Goal: Information Seeking & Learning: Learn about a topic

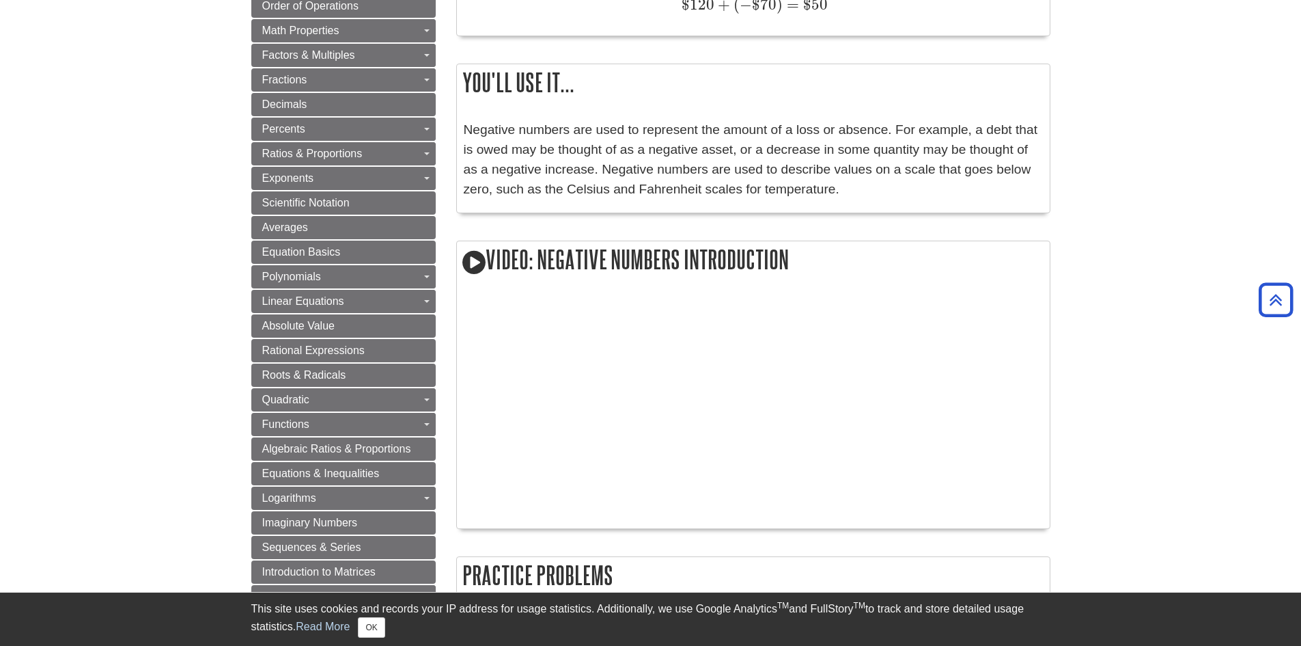
scroll to position [615, 0]
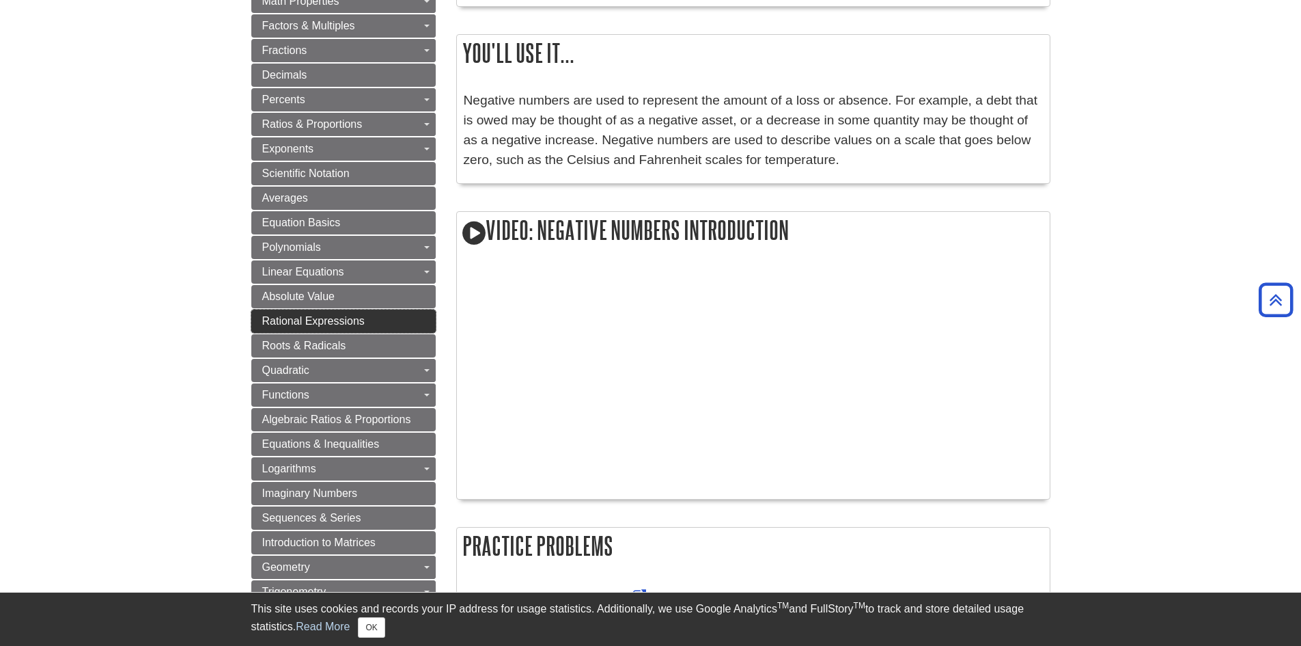
click at [310, 320] on span "Rational Expressions" at bounding box center [313, 321] width 102 height 12
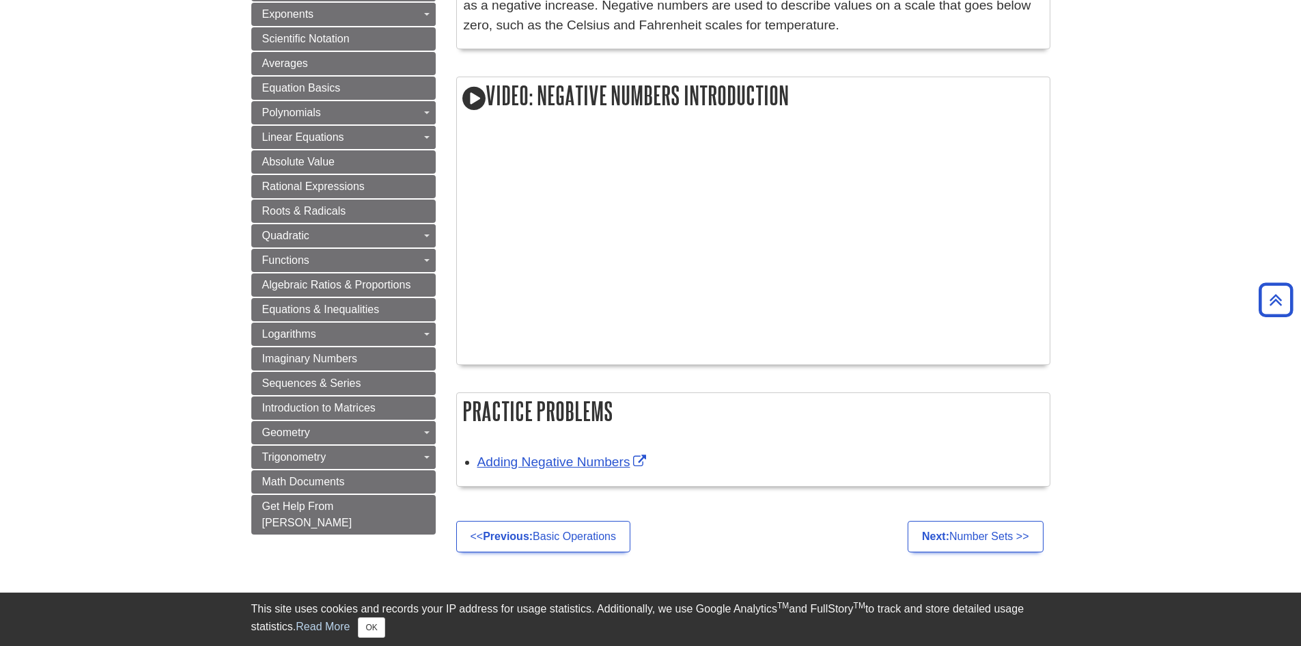
scroll to position [751, 0]
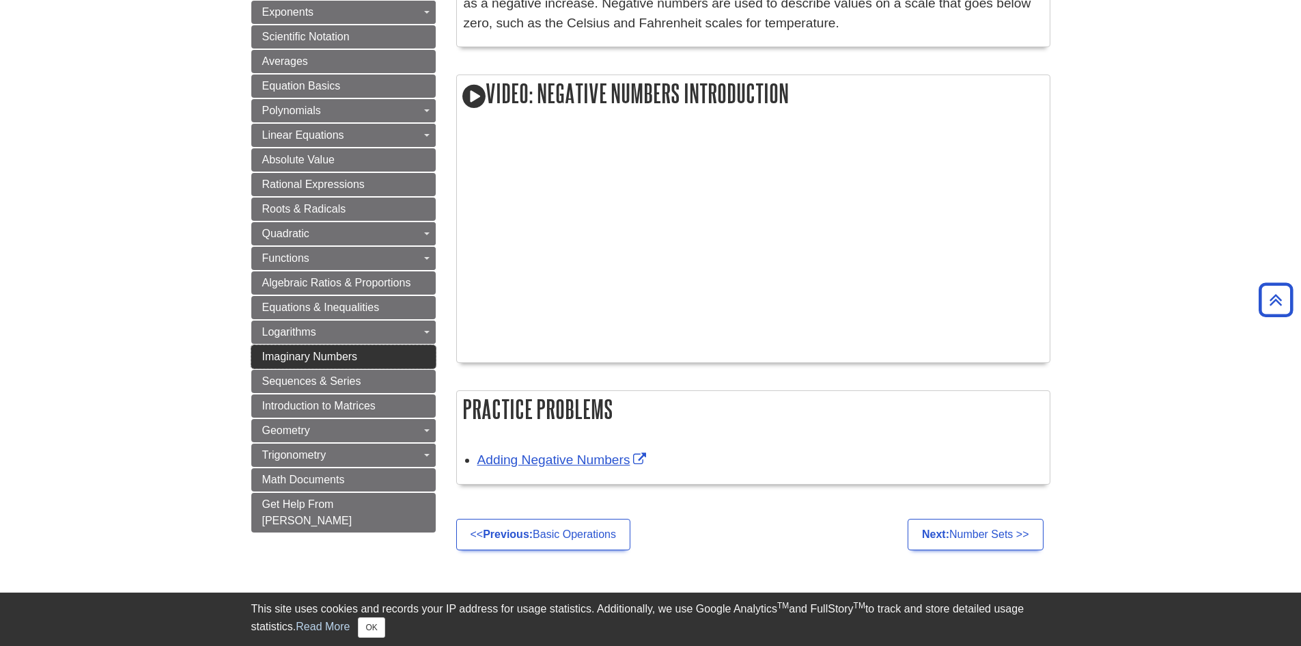
click at [352, 360] on span "Imaginary Numbers" at bounding box center [310, 356] width 96 height 12
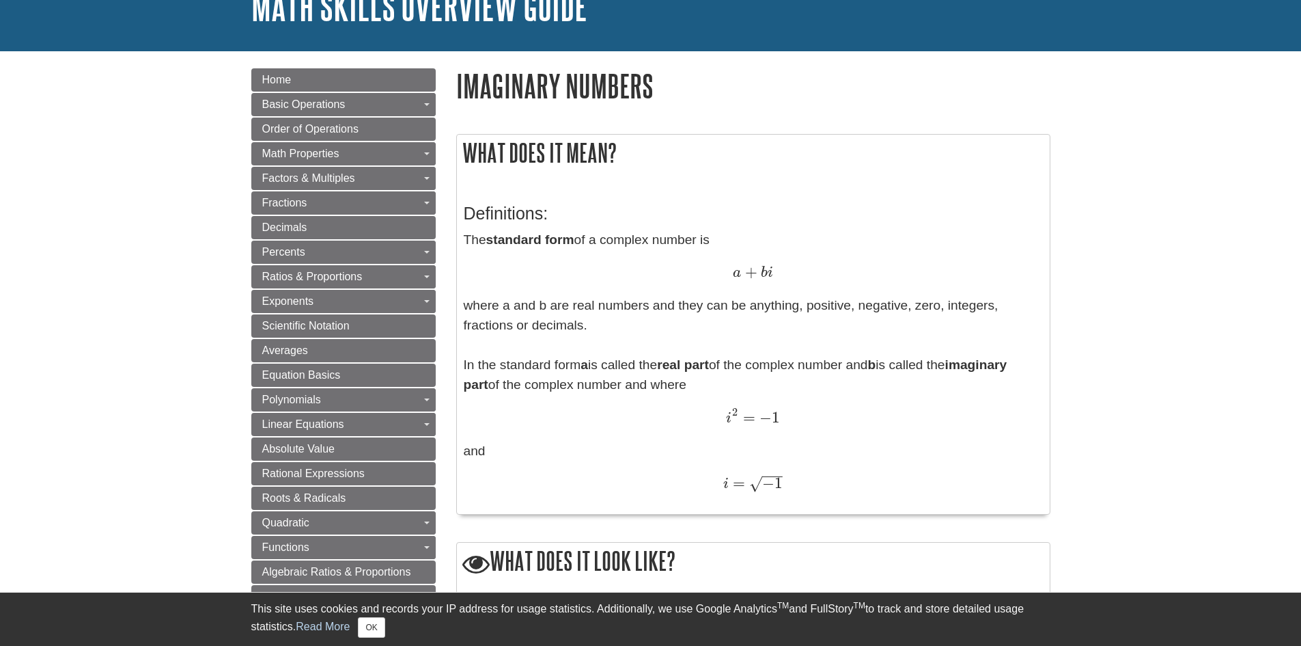
scroll to position [137, 0]
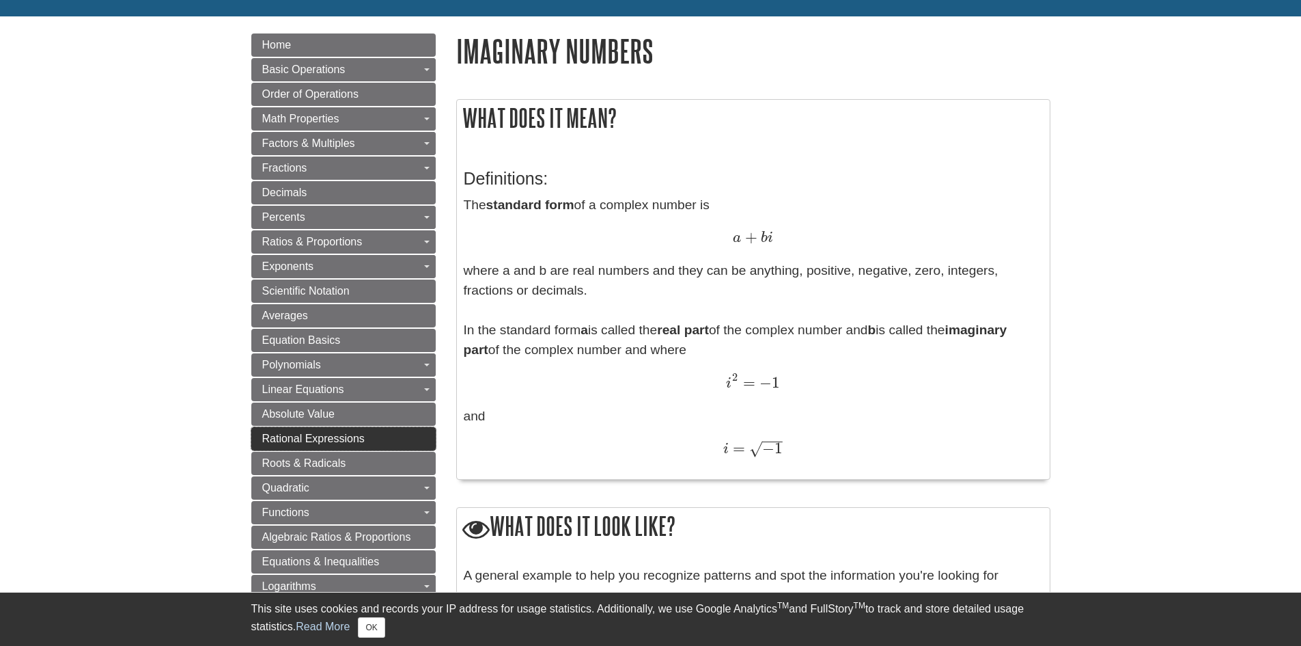
click at [342, 434] on span "Rational Expressions" at bounding box center [313, 438] width 102 height 12
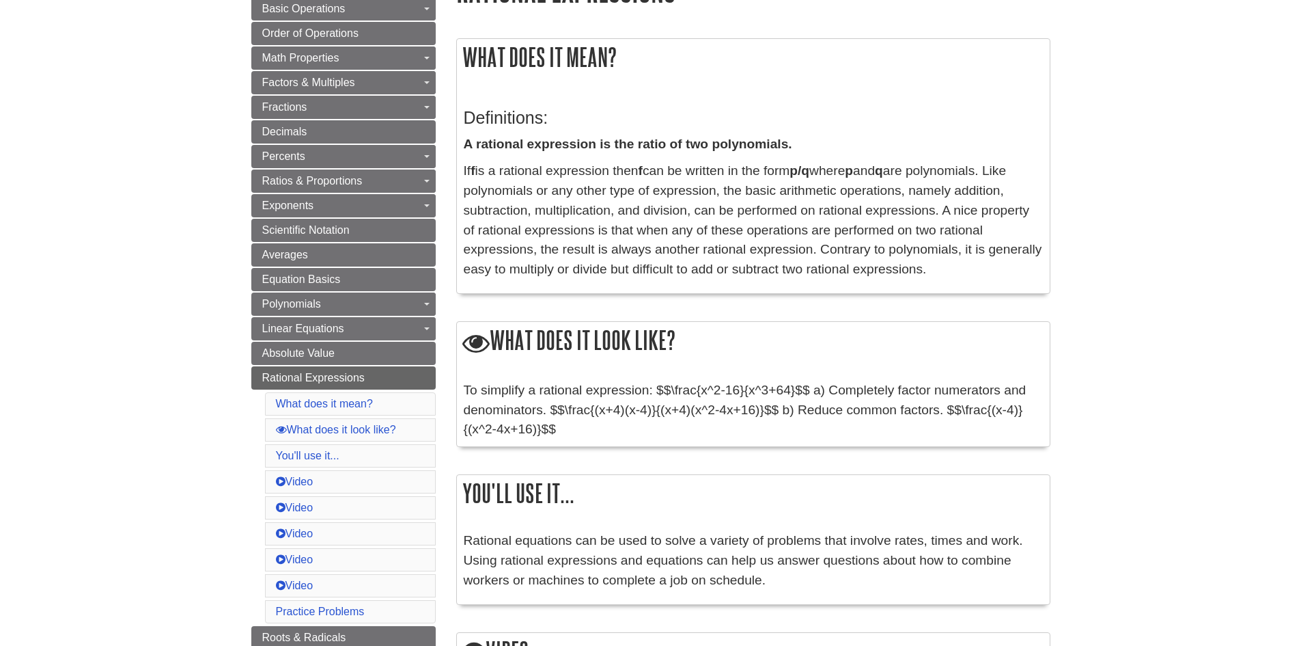
scroll to position [205, 0]
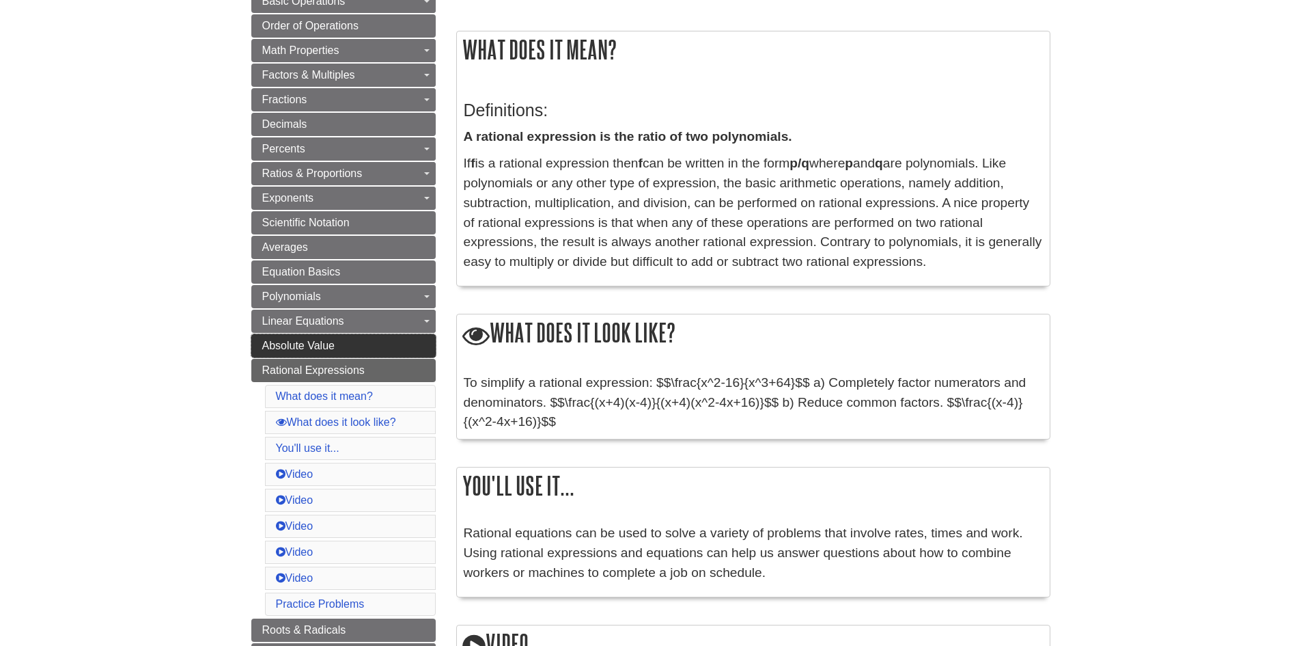
click at [312, 346] on span "Absolute Value" at bounding box center [298, 346] width 72 height 12
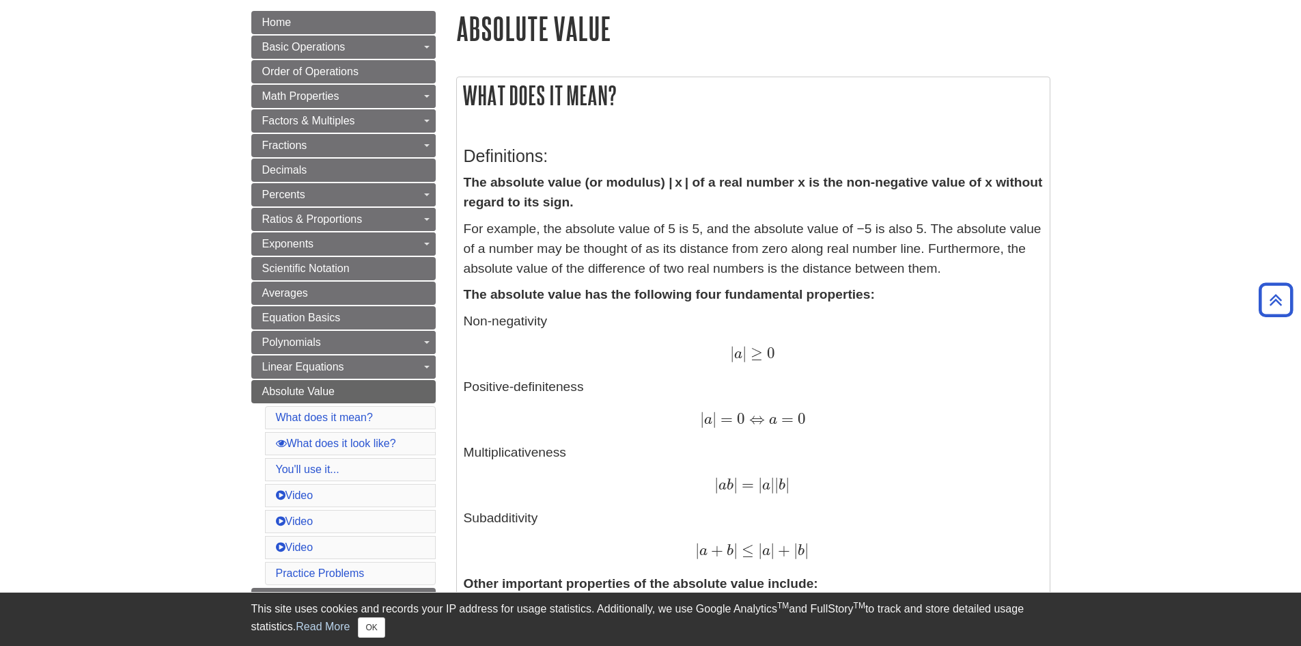
scroll to position [137, 0]
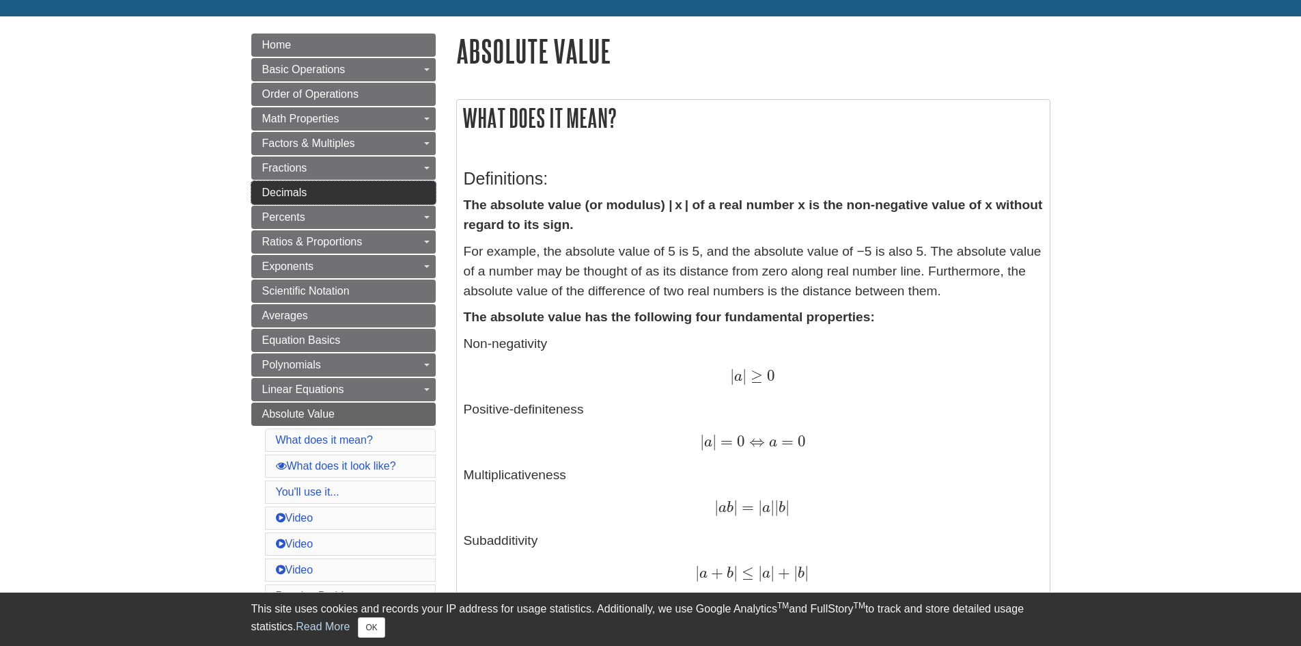
click at [294, 188] on span "Decimals" at bounding box center [284, 192] width 45 height 12
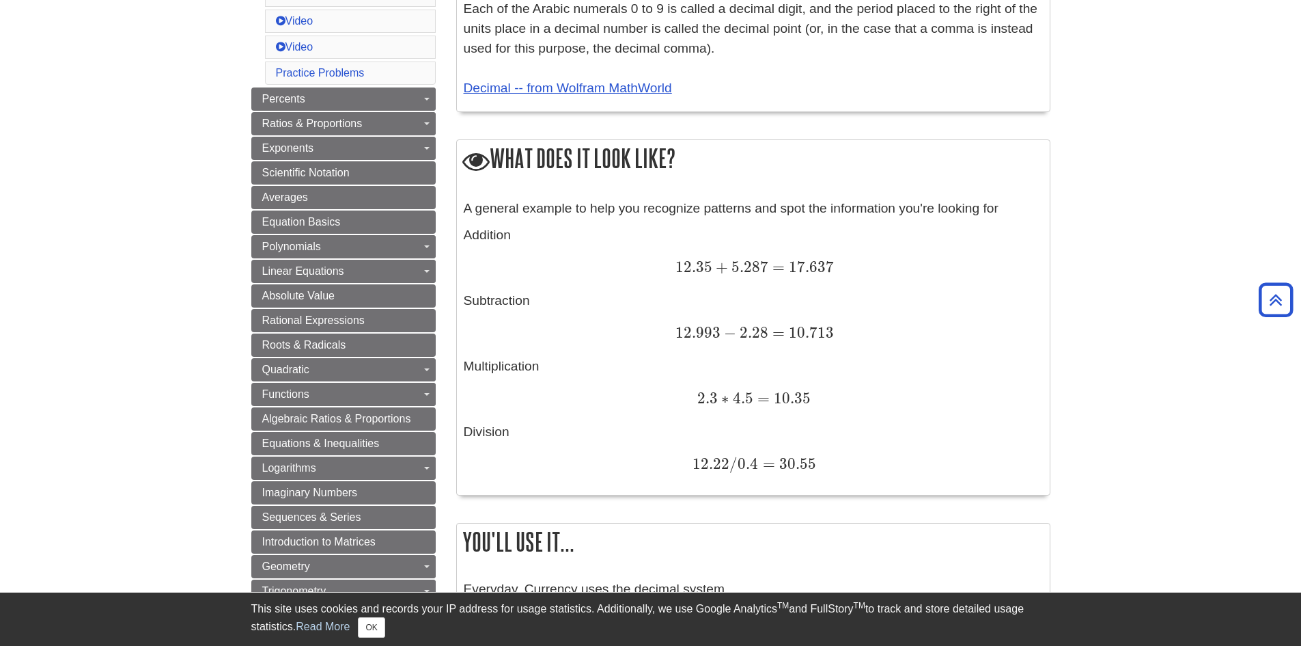
scroll to position [478, 0]
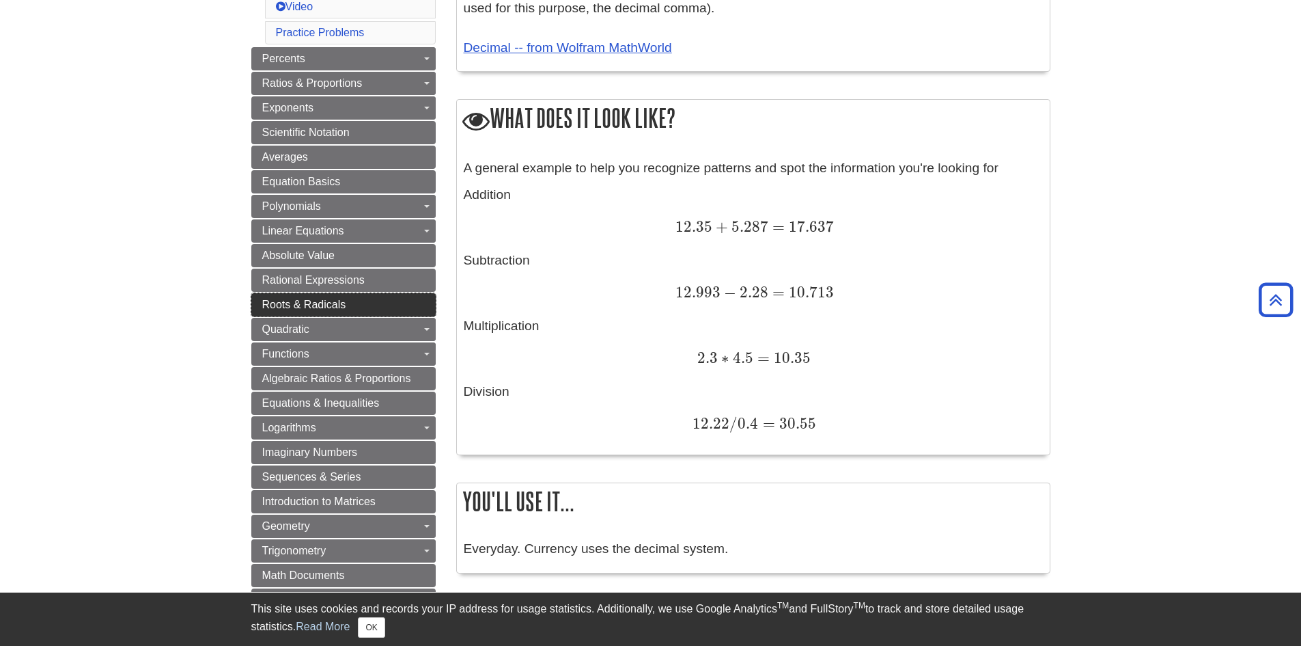
click at [327, 302] on span "Roots & Radicals" at bounding box center [304, 305] width 84 height 12
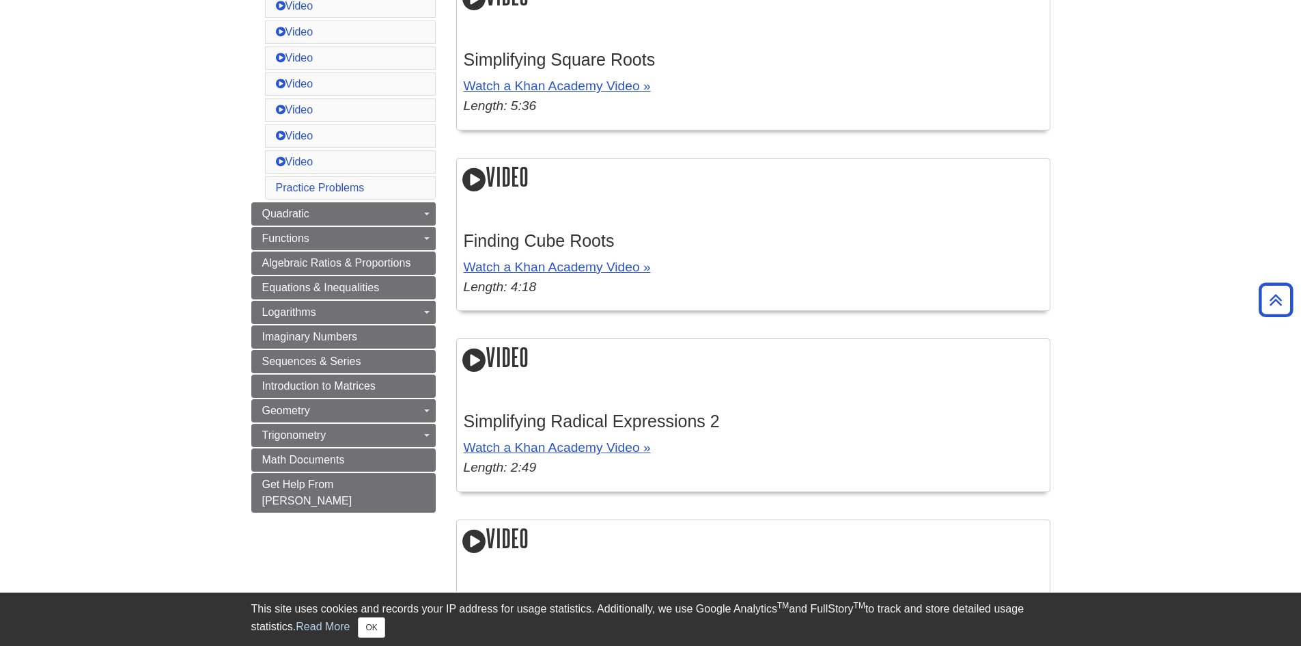
scroll to position [615, 0]
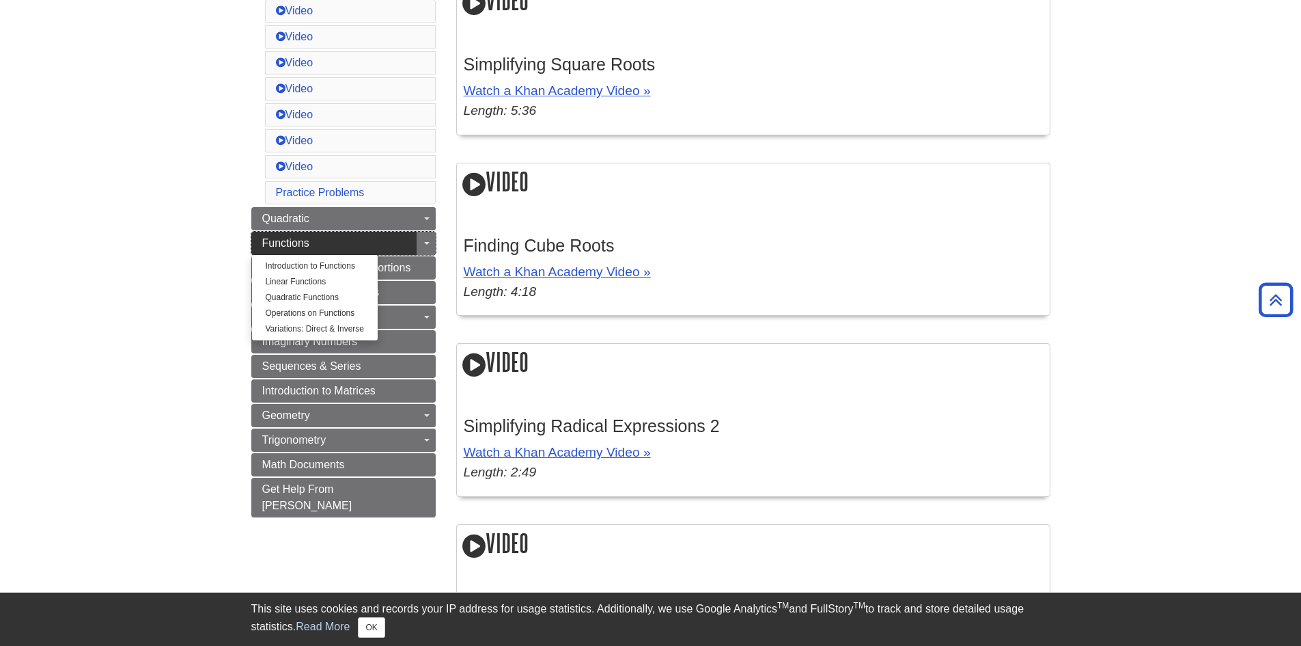
click at [403, 246] on link "Functions" at bounding box center [343, 243] width 184 height 23
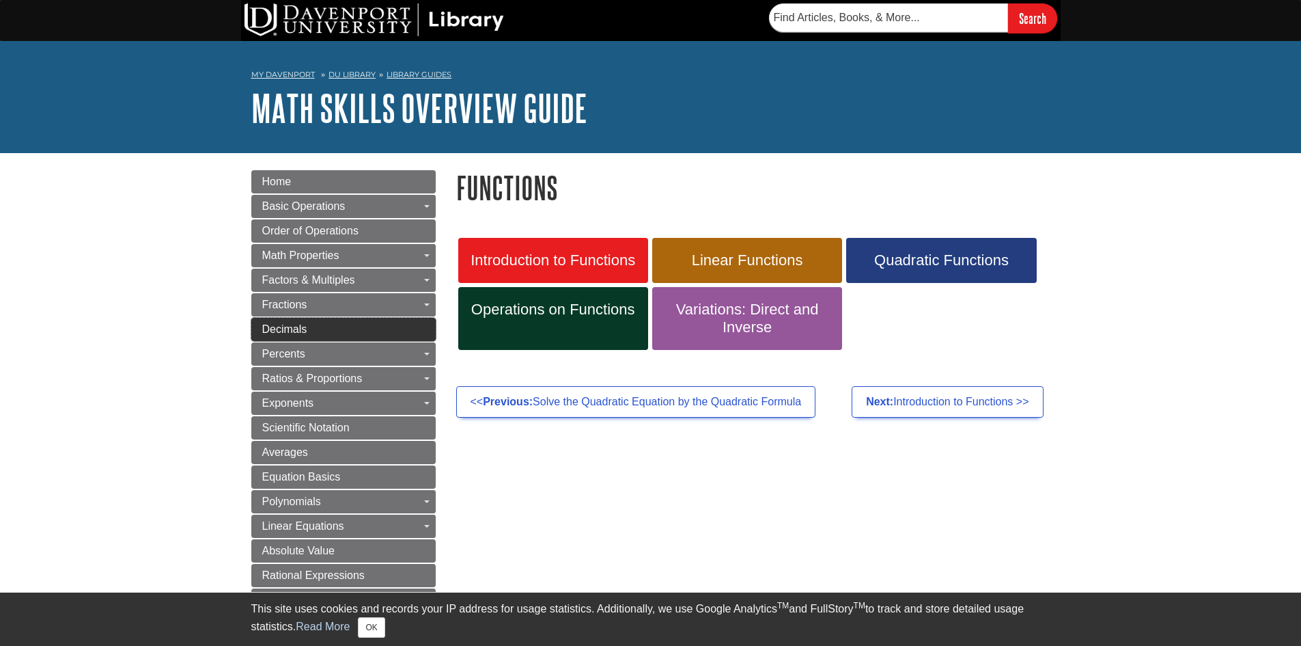
click at [301, 332] on span "Decimals" at bounding box center [284, 329] width 45 height 12
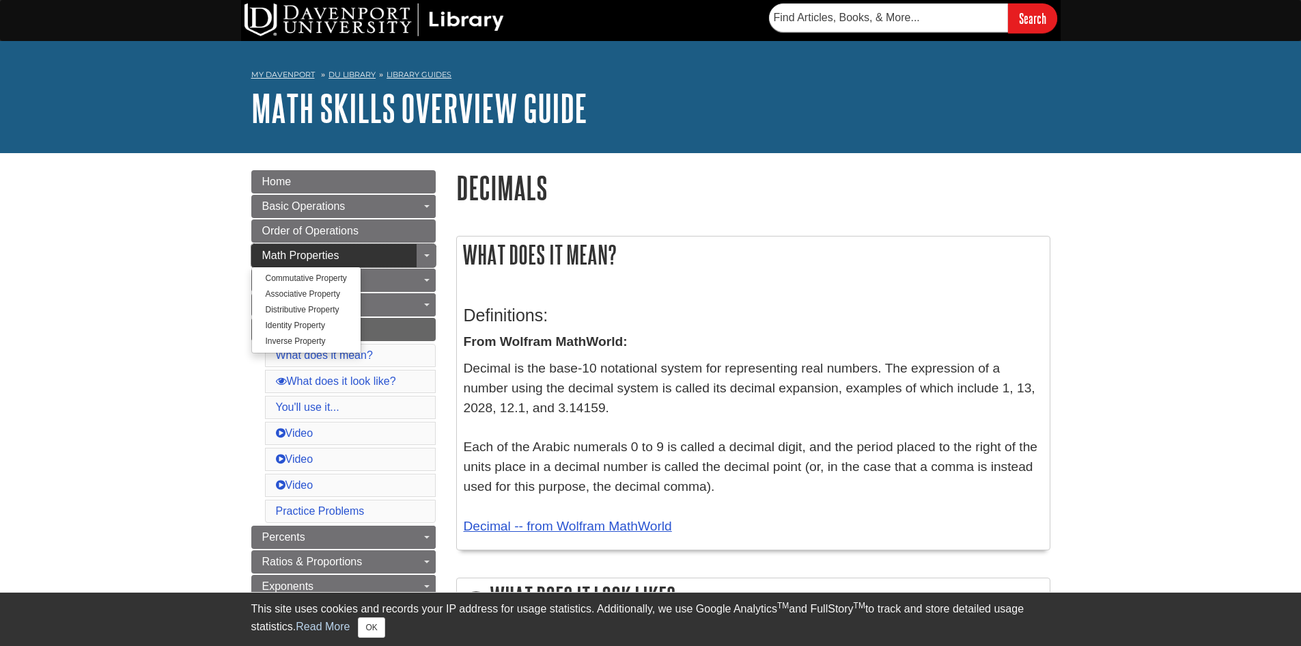
click at [328, 255] on span "Math Properties" at bounding box center [300, 255] width 77 height 12
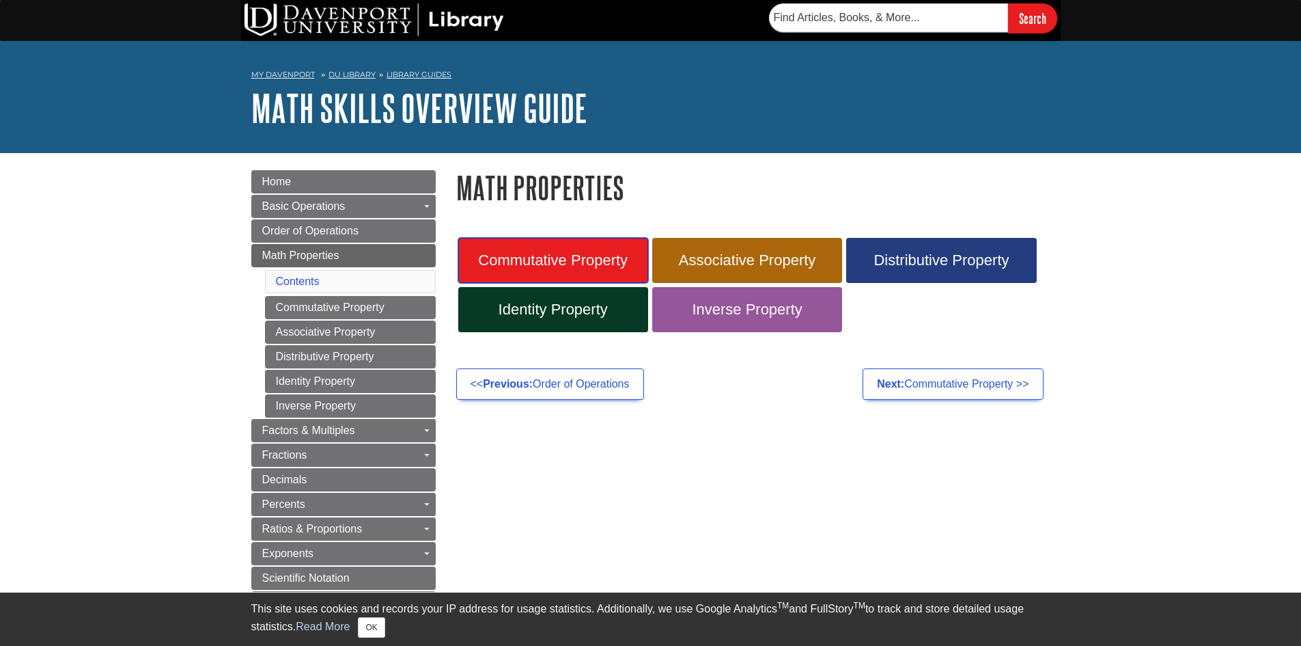
click at [575, 256] on span "Commutative Property" at bounding box center [553, 260] width 169 height 18
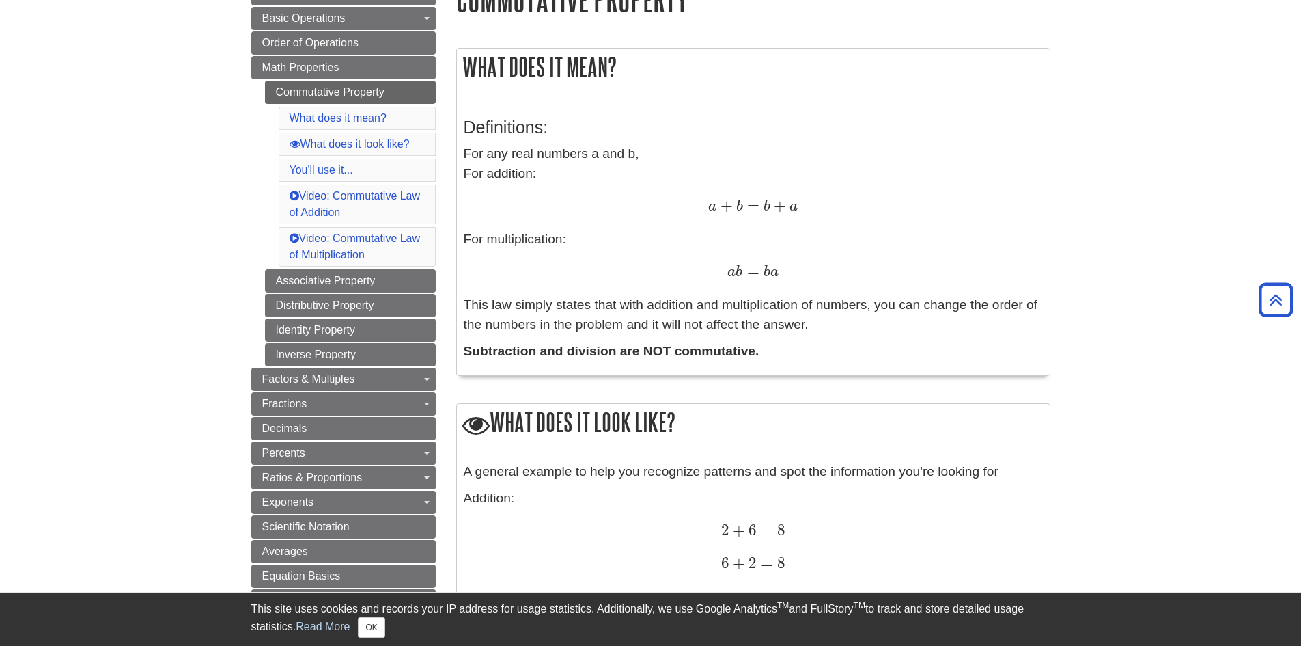
scroll to position [137, 0]
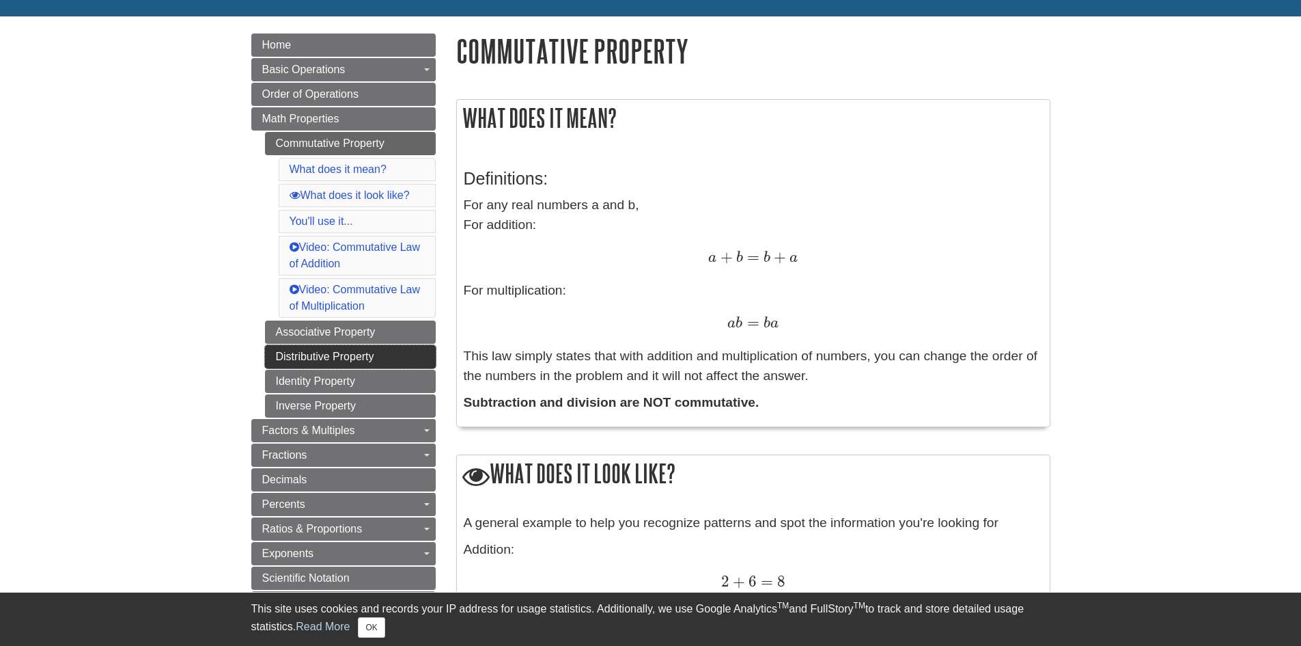
click at [353, 358] on link "Distributive Property" at bounding box center [350, 356] width 171 height 23
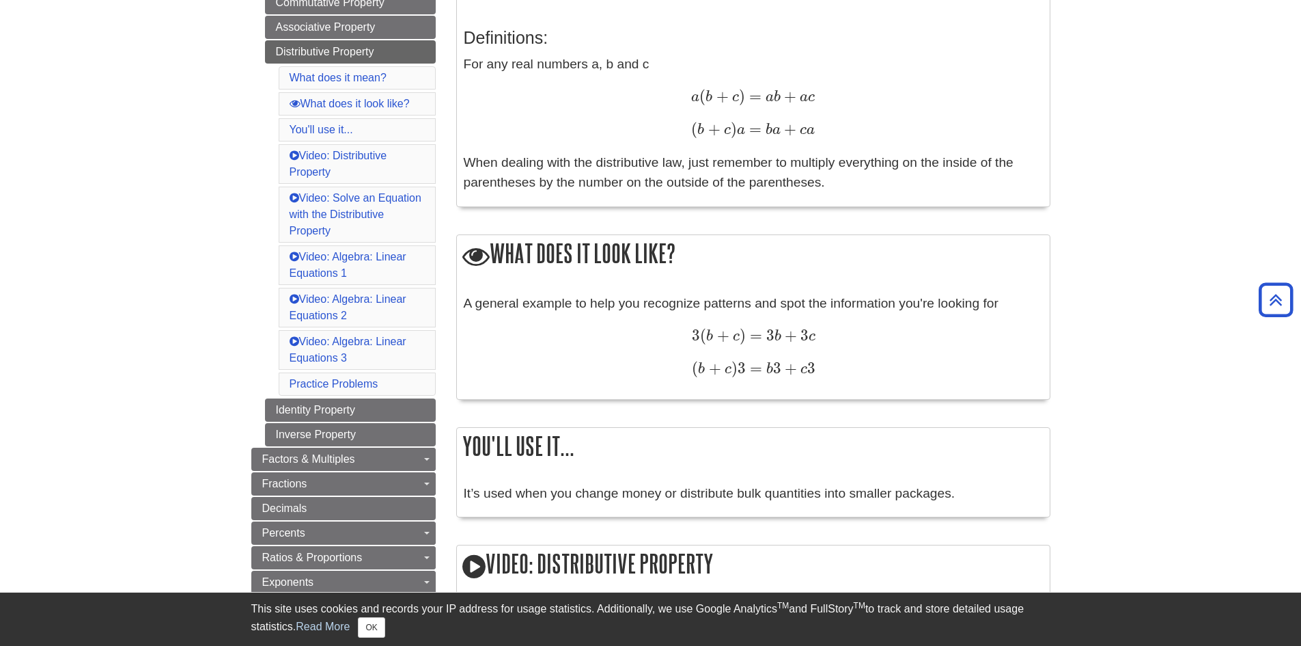
scroll to position [273, 0]
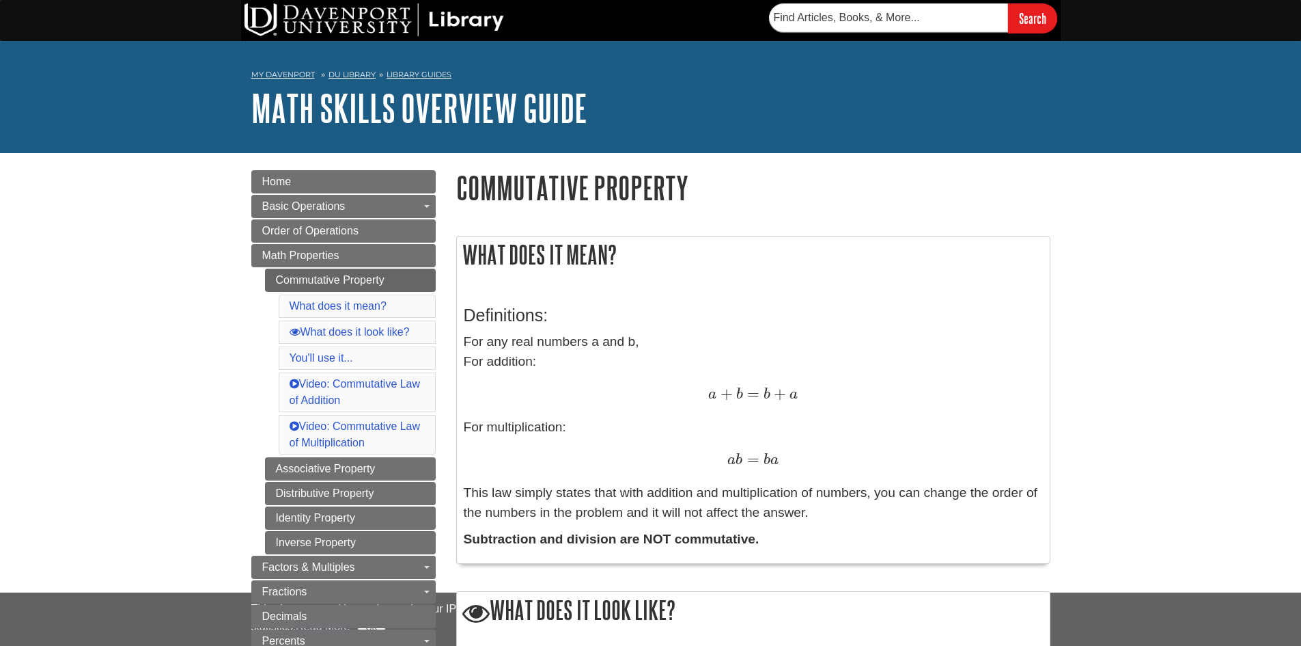
scroll to position [137, 0]
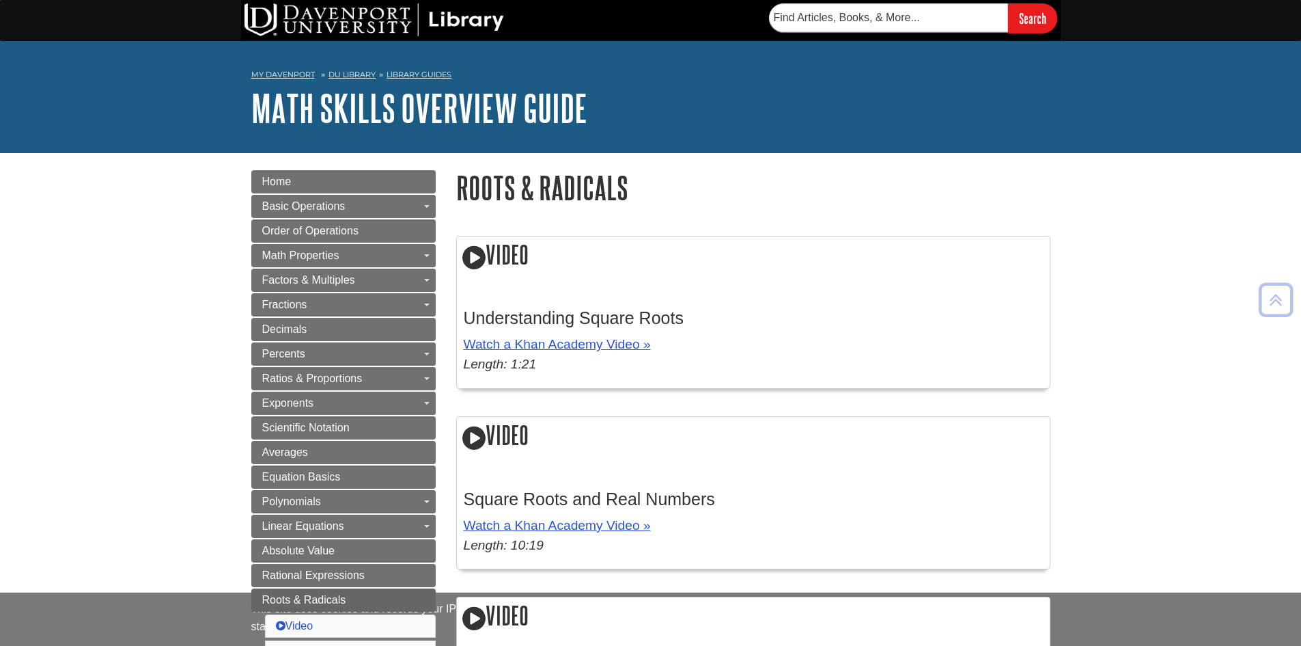
scroll to position [615, 0]
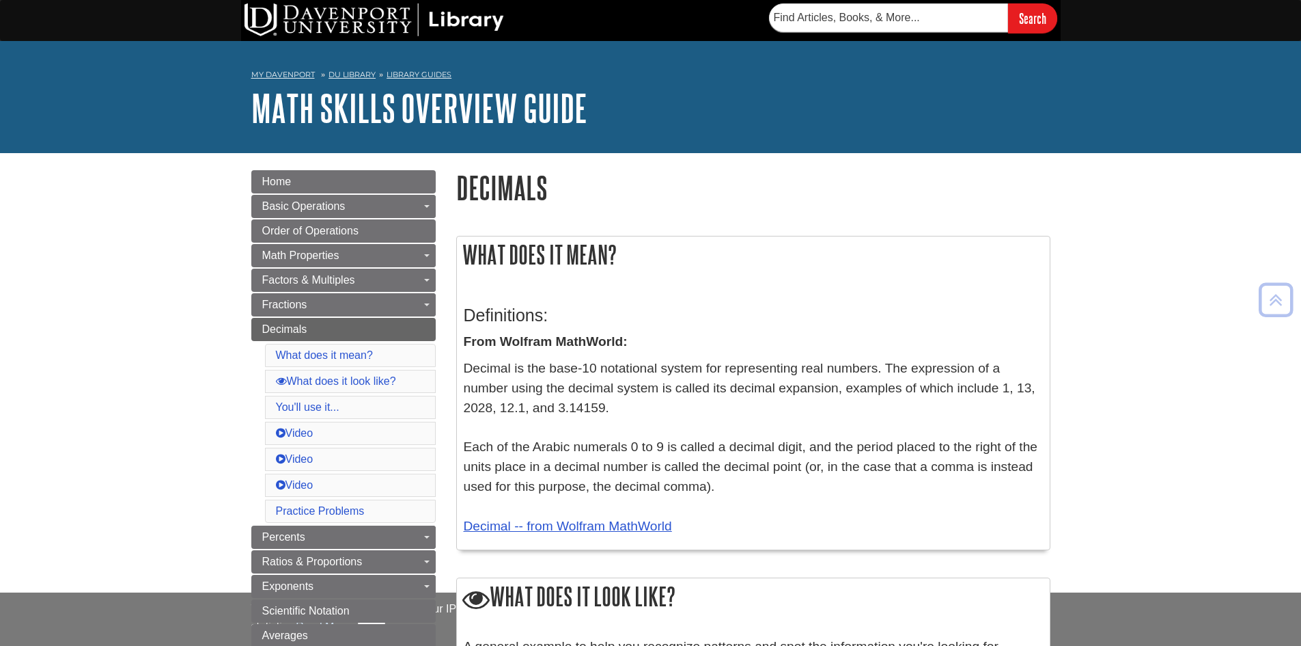
scroll to position [478, 0]
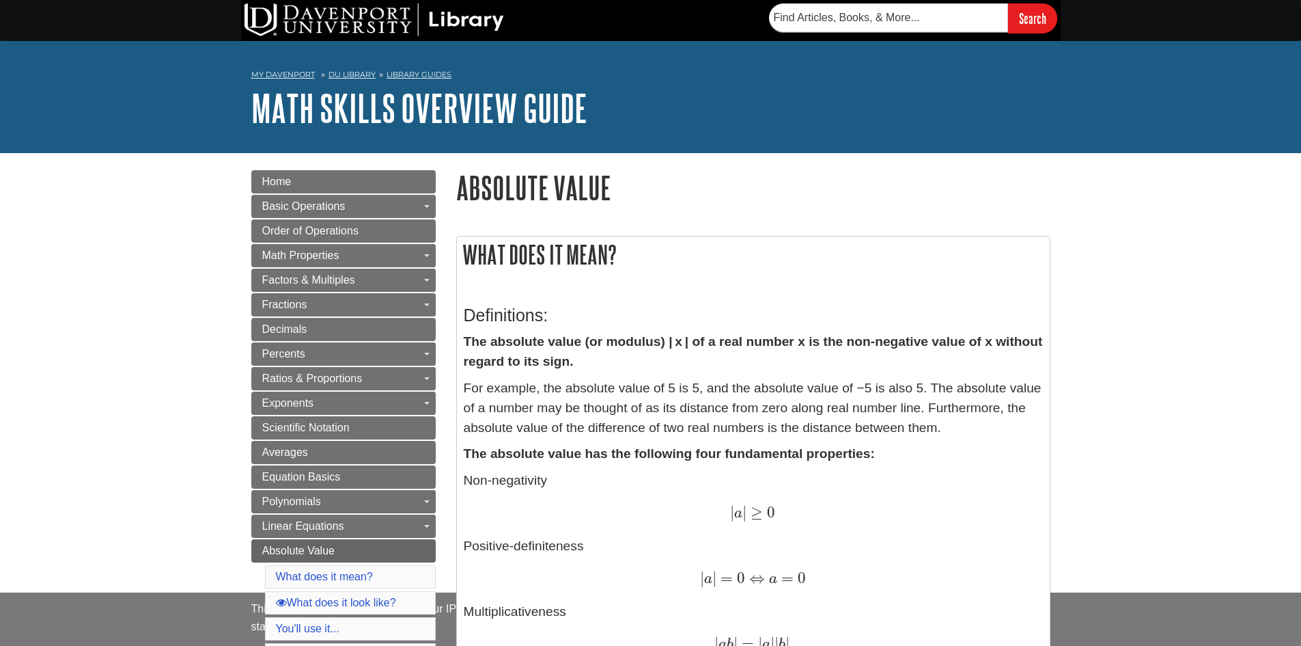
scroll to position [137, 0]
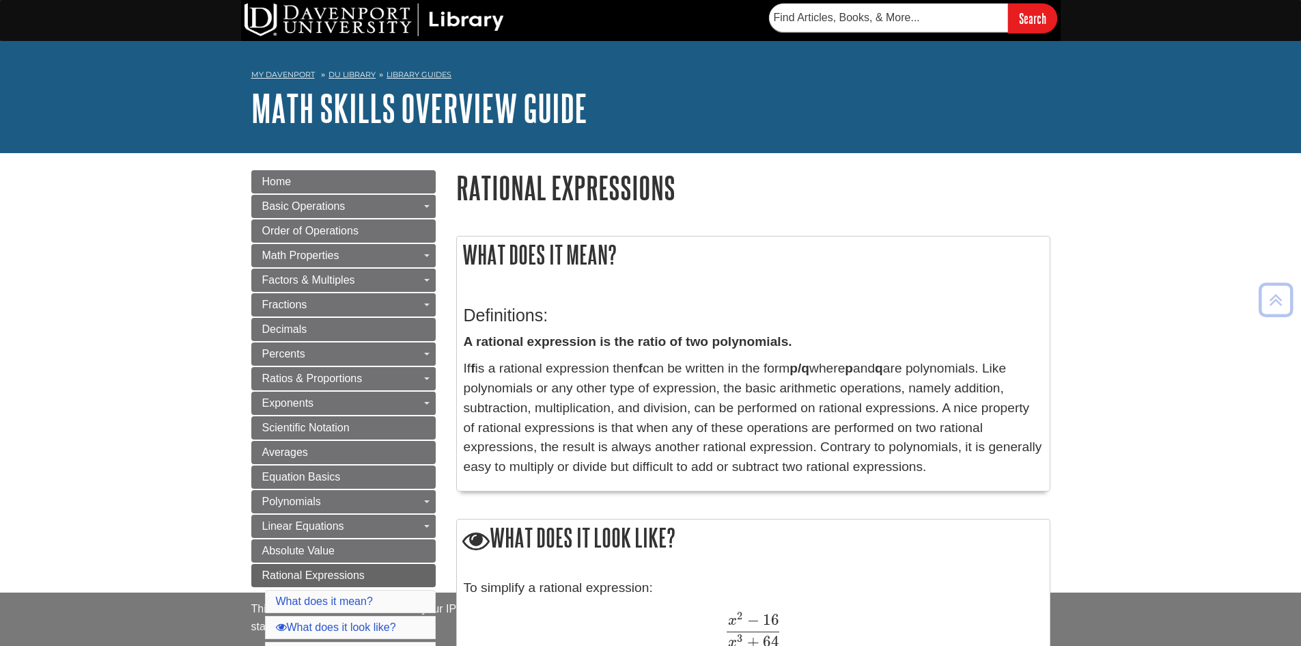
scroll to position [205, 0]
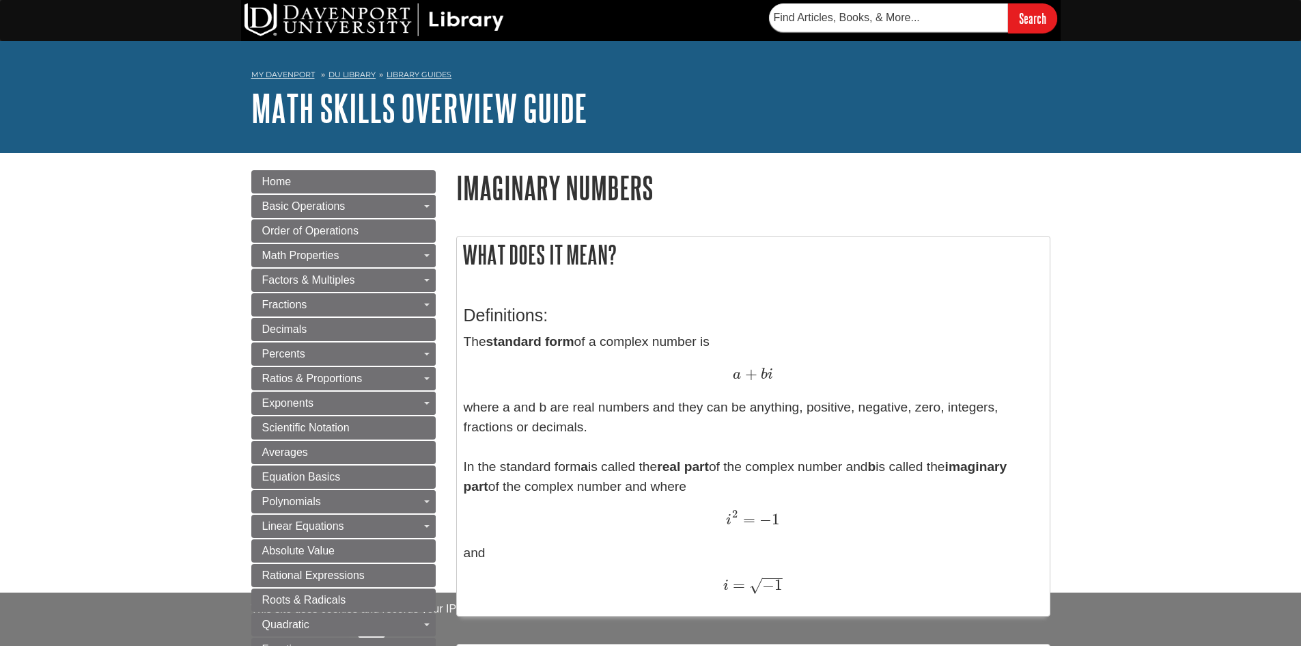
scroll to position [137, 0]
